Goal: Task Accomplishment & Management: Use online tool/utility

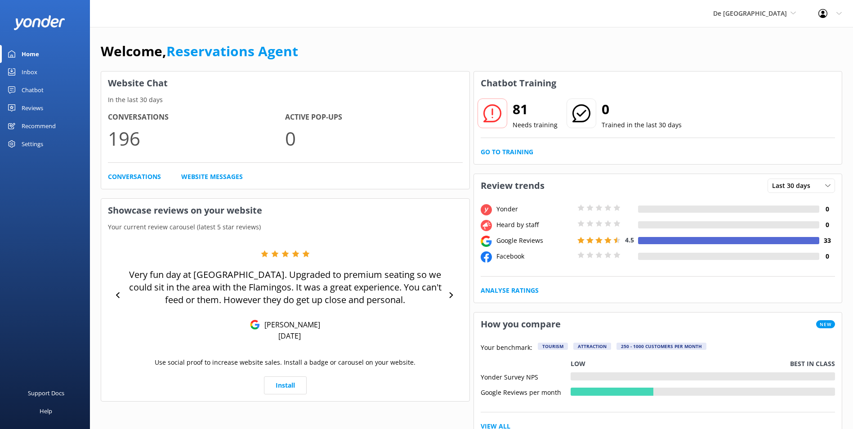
click at [33, 72] on div "Inbox" at bounding box center [30, 72] width 16 height 18
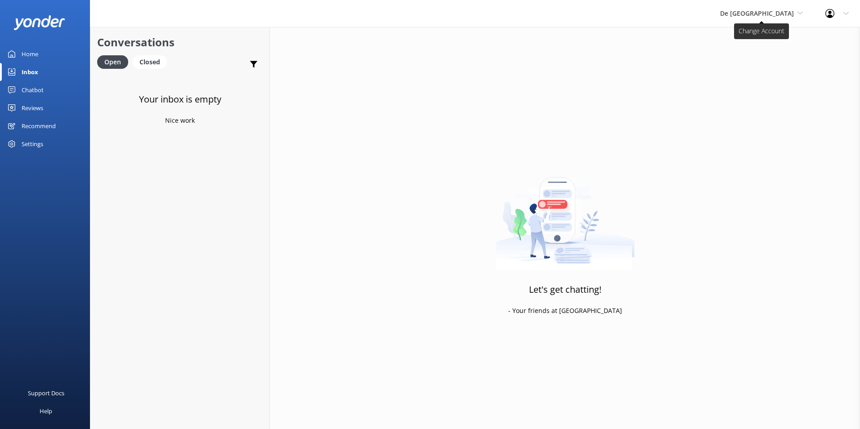
click at [755, 13] on span "De [GEOGRAPHIC_DATA]" at bounding box center [757, 13] width 74 height 9
click at [761, 36] on link "De [GEOGRAPHIC_DATA]" at bounding box center [754, 38] width 90 height 22
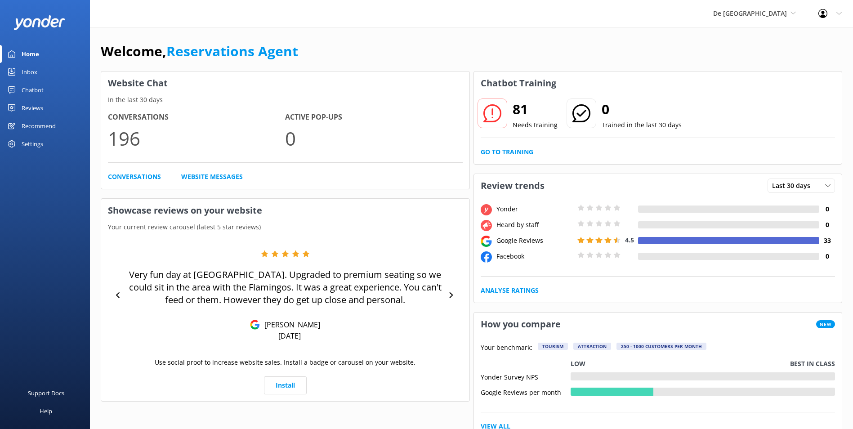
click at [32, 69] on div "Inbox" at bounding box center [30, 72] width 16 height 18
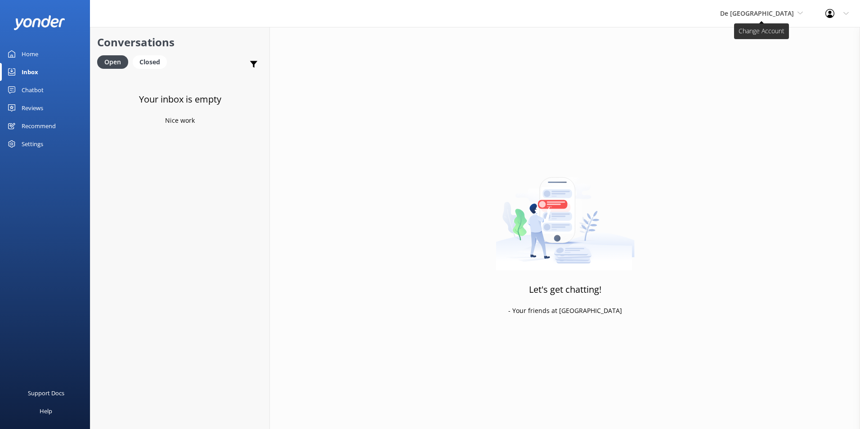
click at [769, 12] on span "De [GEOGRAPHIC_DATA]" at bounding box center [757, 13] width 74 height 9
click at [770, 54] on link "Aruba's Activities Expert" at bounding box center [754, 60] width 90 height 22
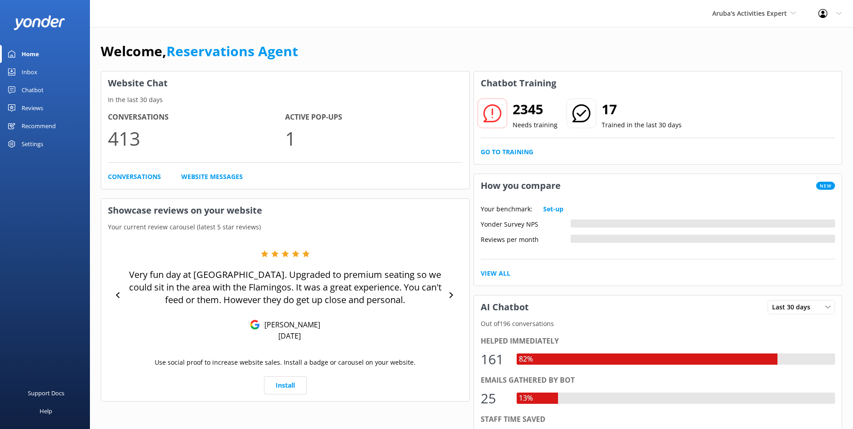
click at [44, 68] on link "Inbox" at bounding box center [45, 72] width 90 height 18
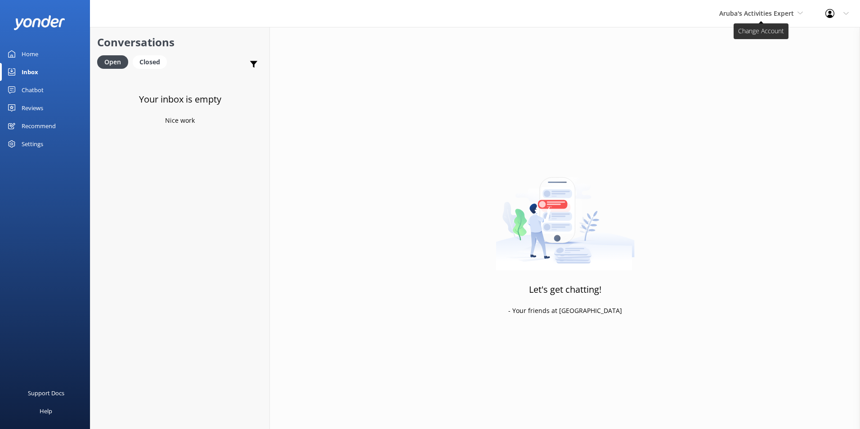
click at [727, 17] on span "Aruba's Activities Expert" at bounding box center [756, 13] width 75 height 9
click at [722, 83] on link "The Captain" at bounding box center [753, 81] width 90 height 22
